Goal: Download file/media

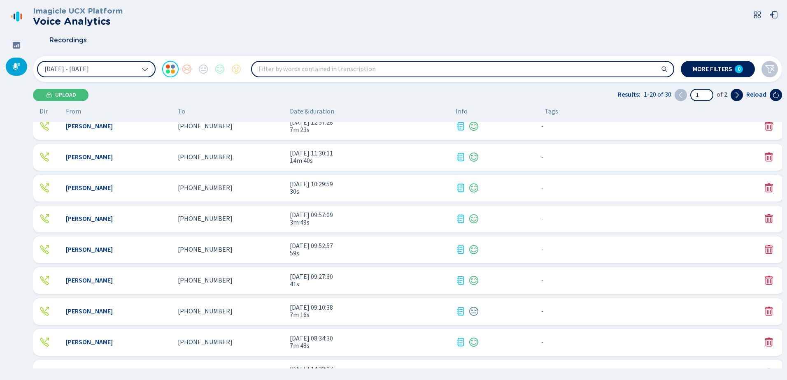
scroll to position [288, 0]
click at [403, 158] on span "14m 40s" at bounding box center [369, 159] width 159 height 7
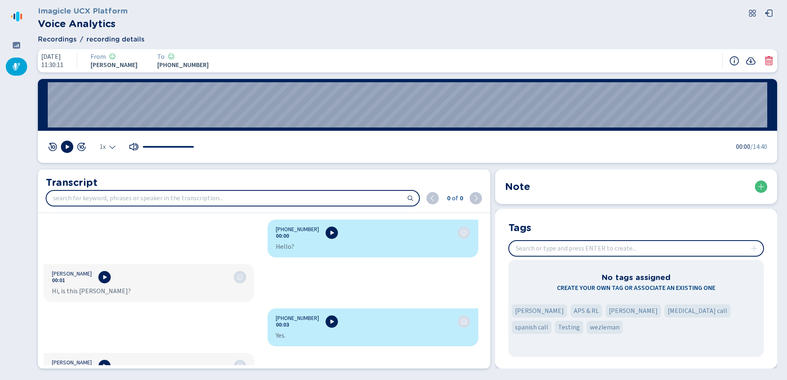
click at [17, 72] on div at bounding box center [16, 67] width 21 height 18
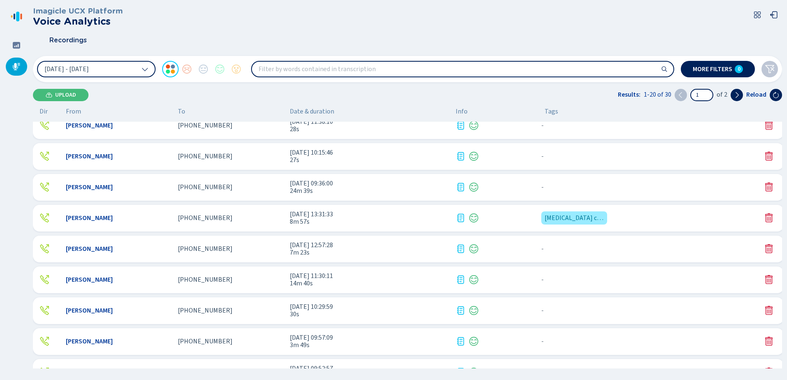
scroll to position [165, 0]
click at [382, 278] on span "[DATE] 11:30:11" at bounding box center [369, 275] width 159 height 7
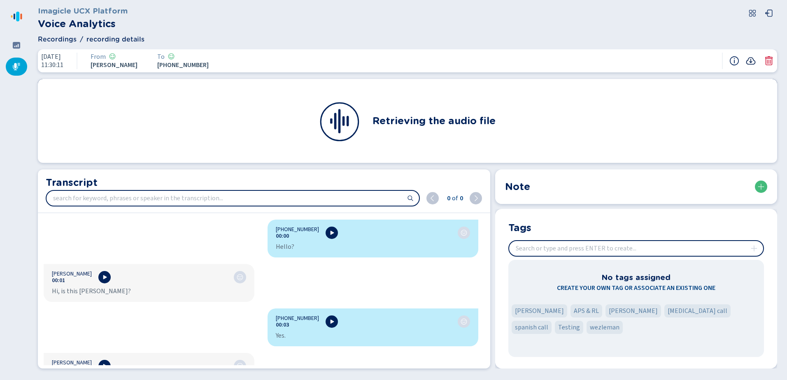
click at [749, 60] on icon at bounding box center [751, 61] width 10 height 10
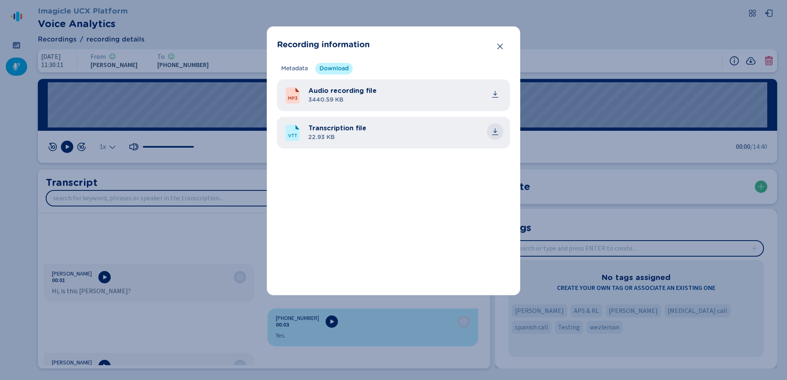
click at [492, 133] on icon "common.download" at bounding box center [495, 132] width 8 height 8
